Goal: Information Seeking & Learning: Learn about a topic

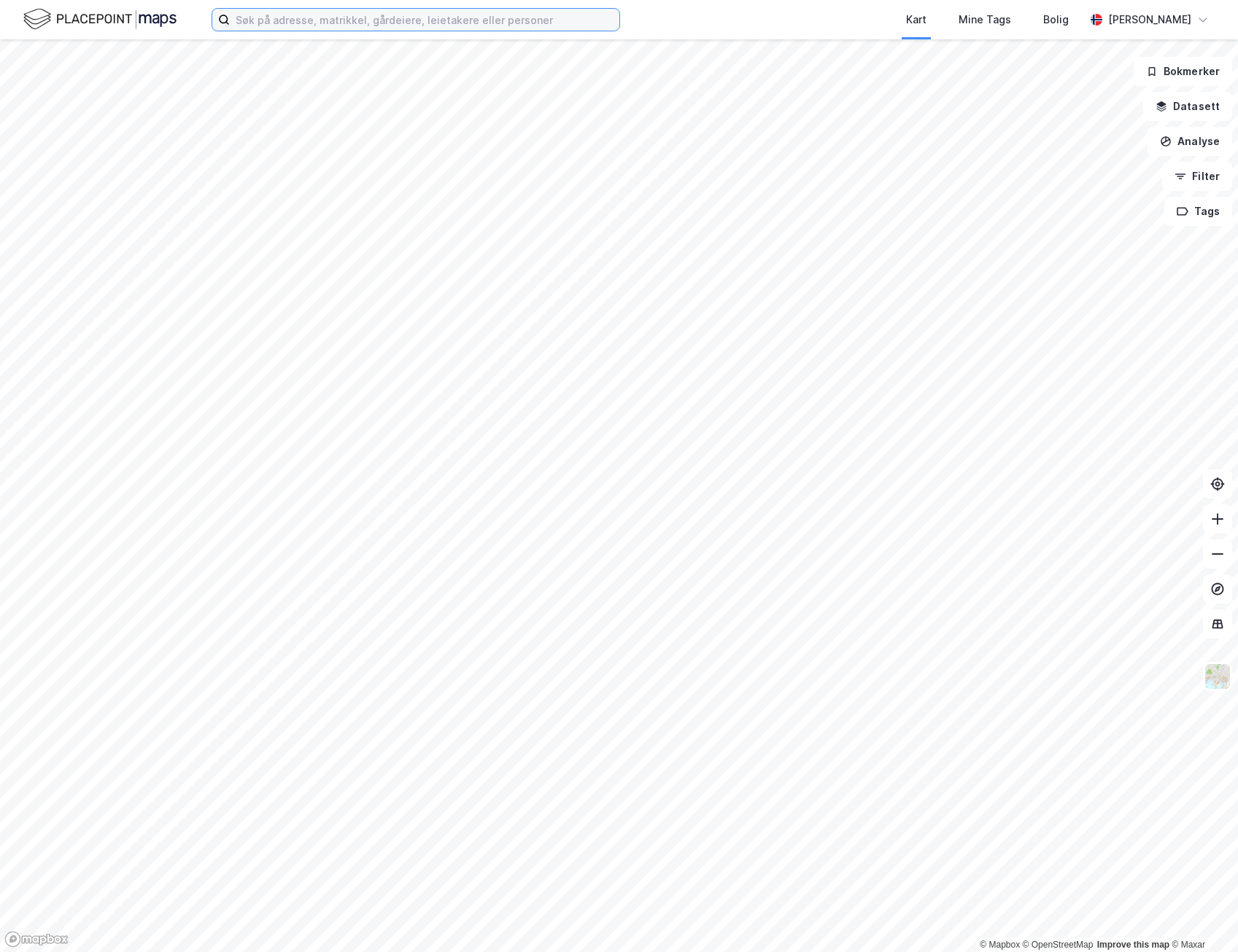
click at [347, 24] on input at bounding box center [424, 20] width 390 height 22
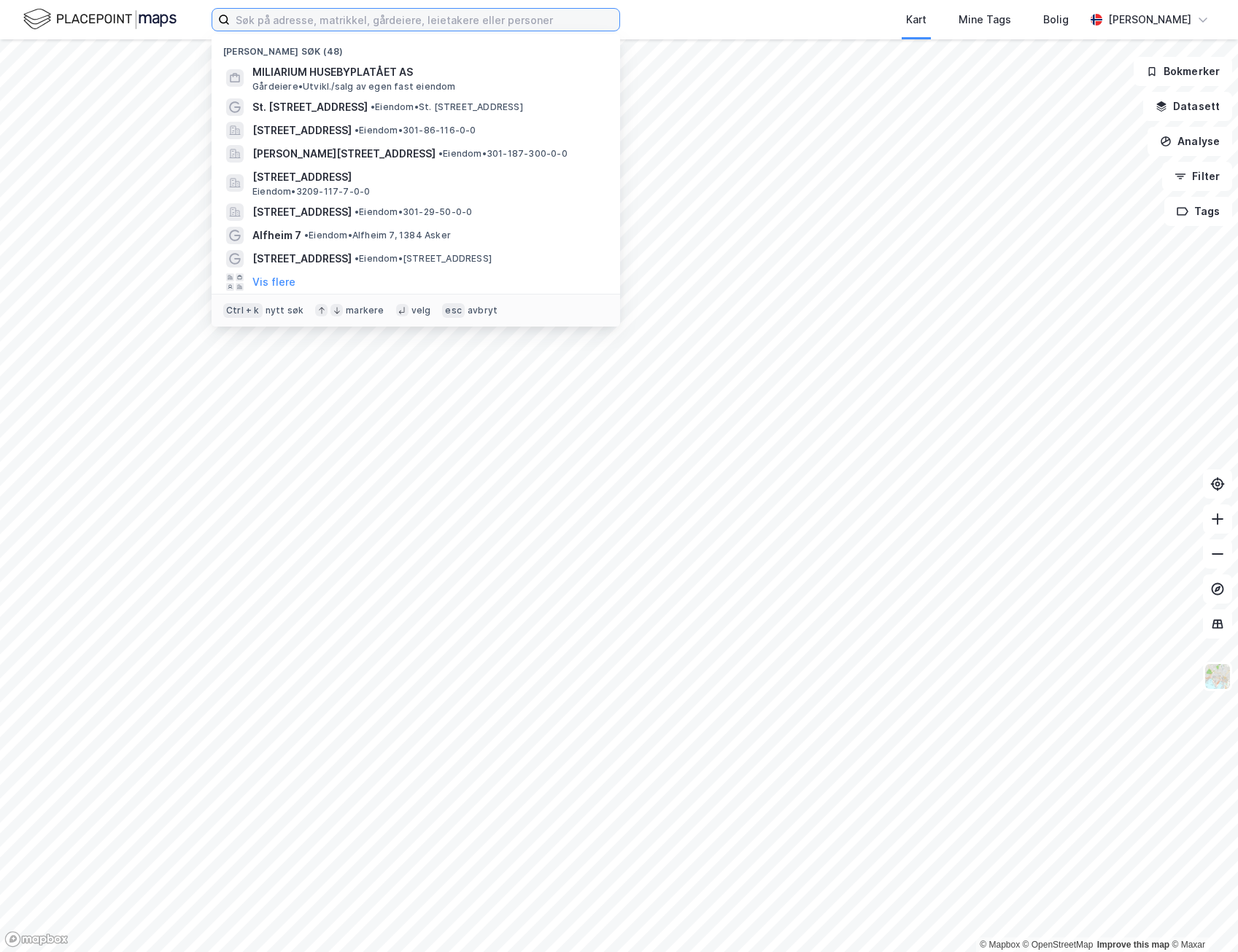
paste input "[PHONE_NUMBER]"
type input "[PHONE_NUMBER]"
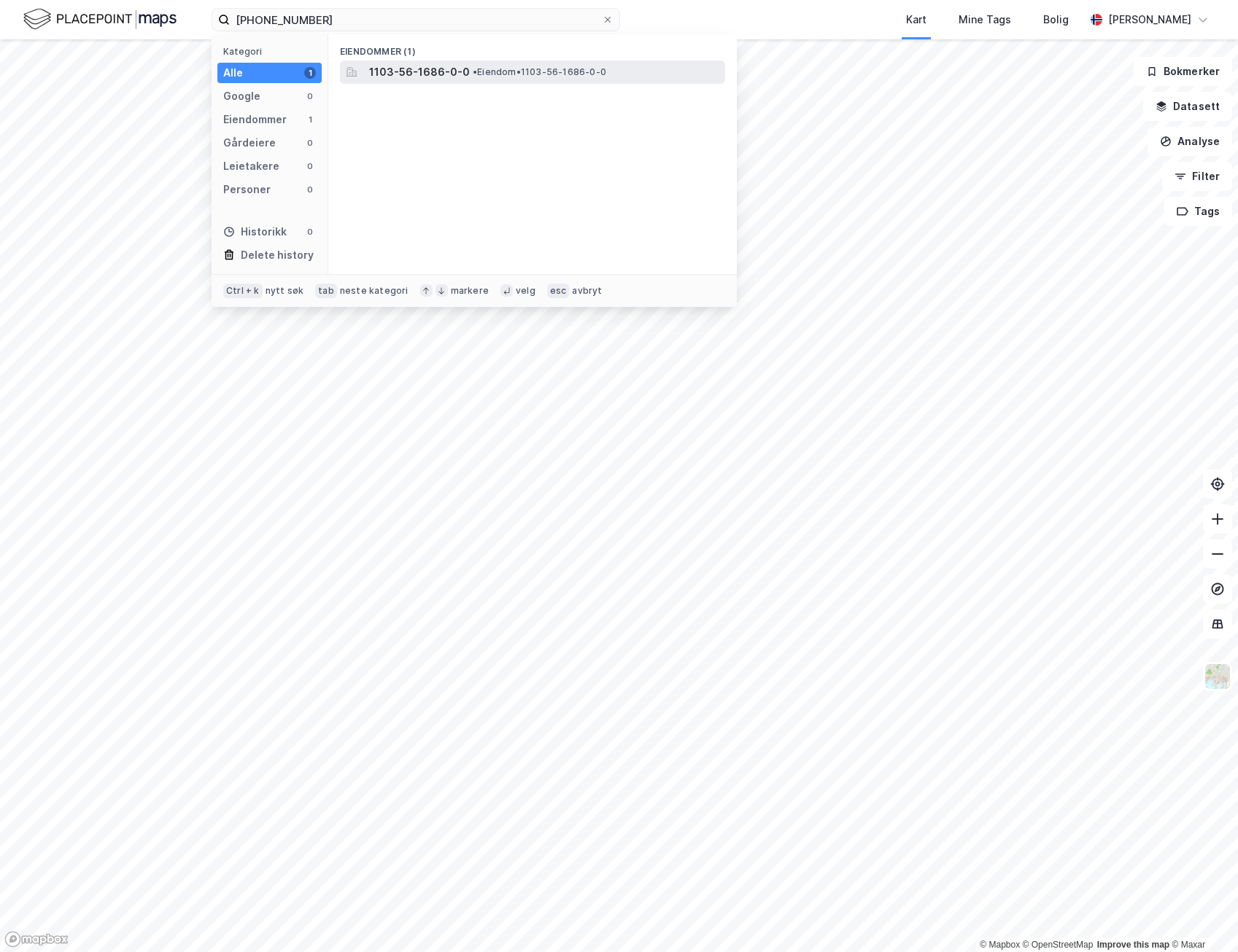
click at [417, 74] on span "1103-56-1686-0-0" at bounding box center [419, 72] width 101 height 17
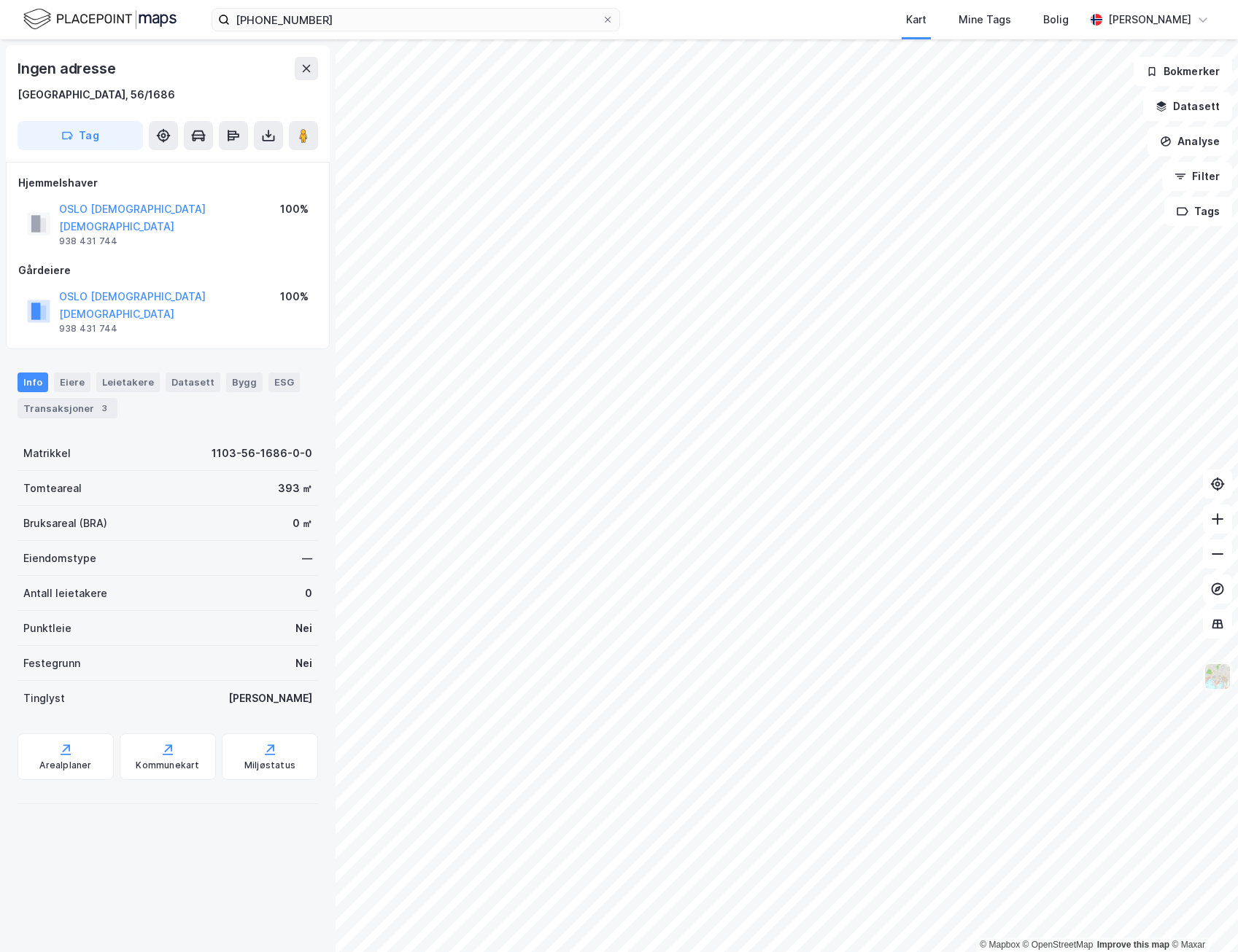
click at [1217, 681] on img at bounding box center [1217, 676] width 28 height 28
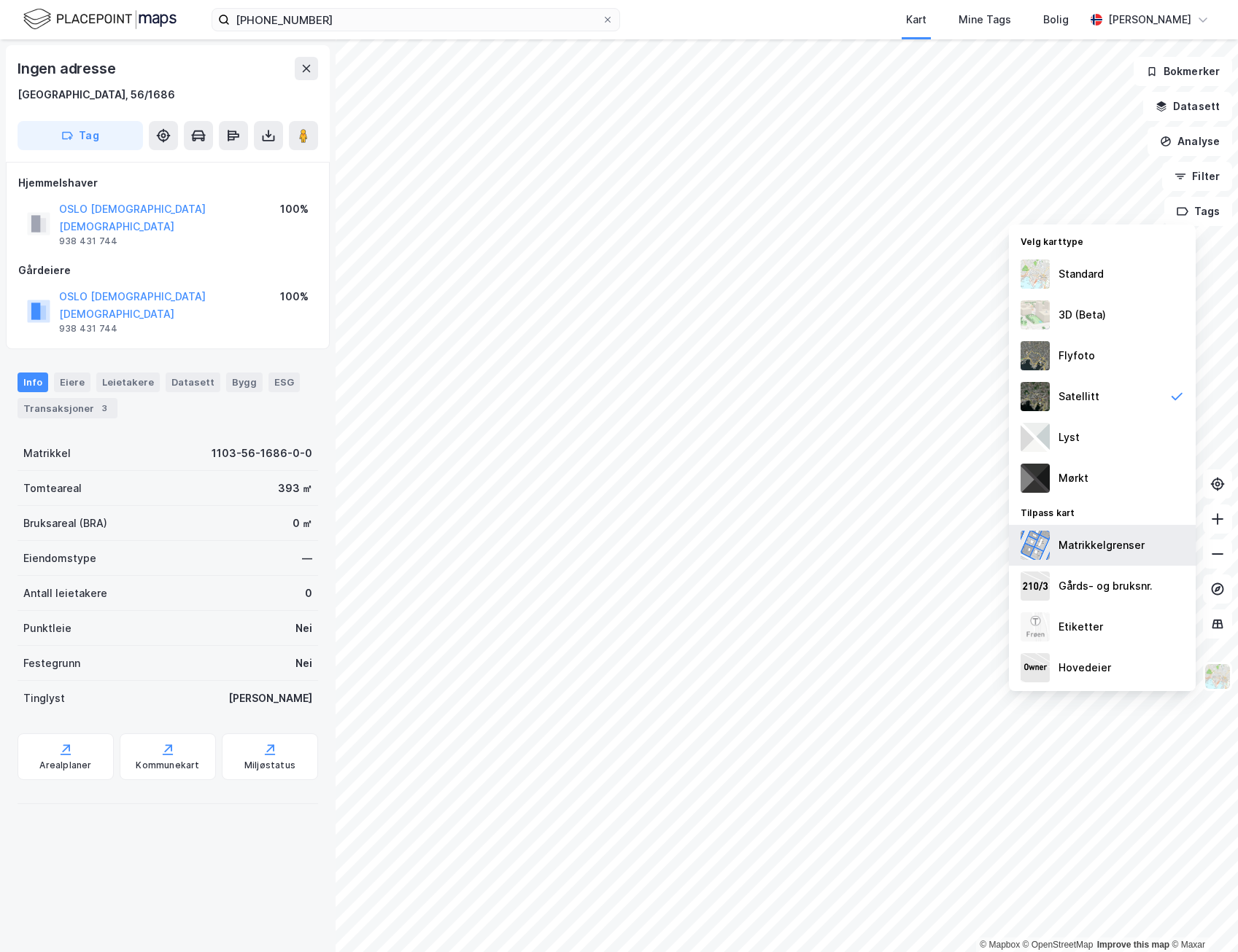
click at [1118, 545] on div "Matrikkelgrenser" at bounding box center [1102, 545] width 86 height 17
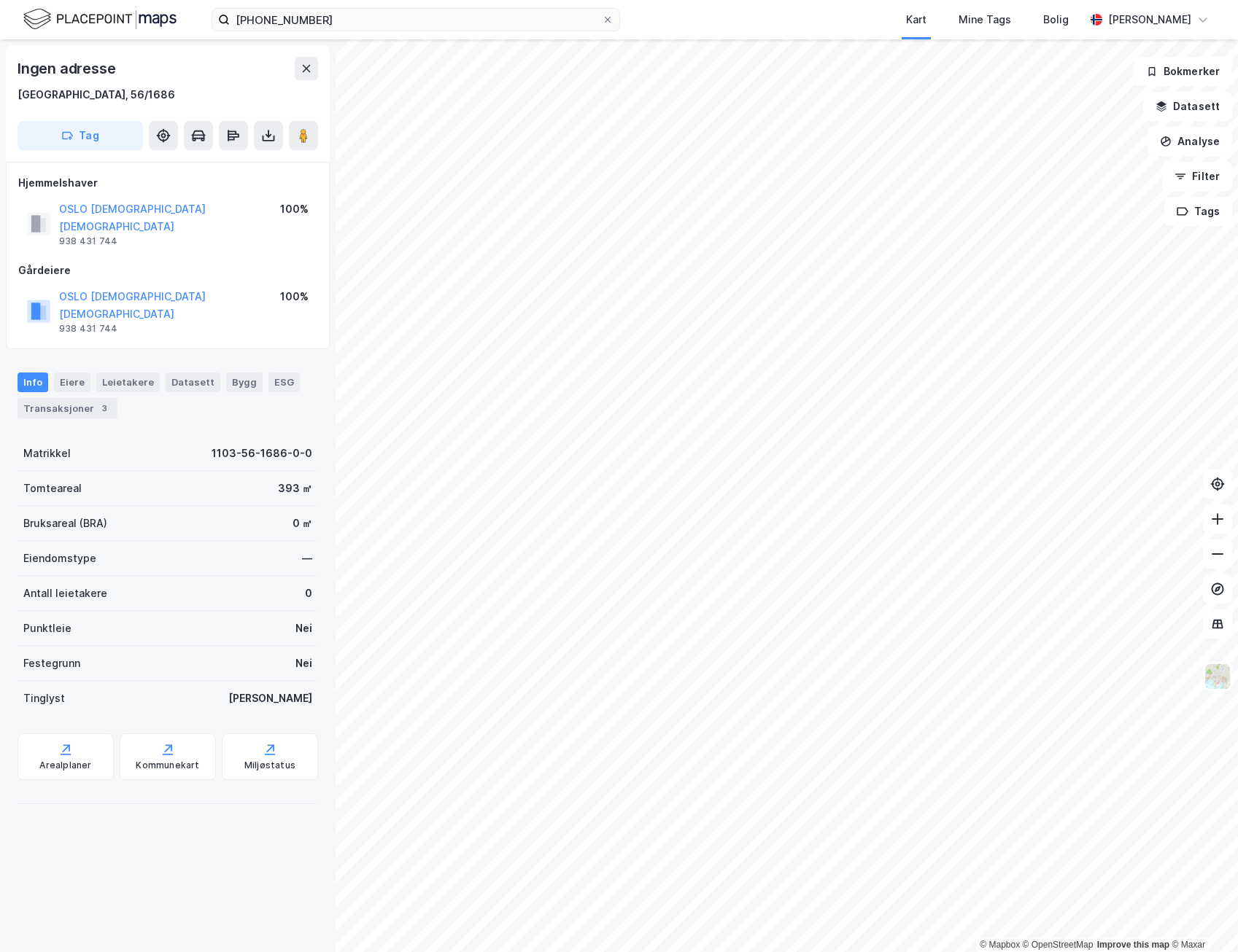
click at [125, 827] on div "Ingen adresse [GEOGRAPHIC_DATA], 56/1686 Tag Hjemmelshaver OSLO [DEMOGRAPHIC_DA…" at bounding box center [168, 496] width 336 height 913
